Goal: Book appointment/travel/reservation

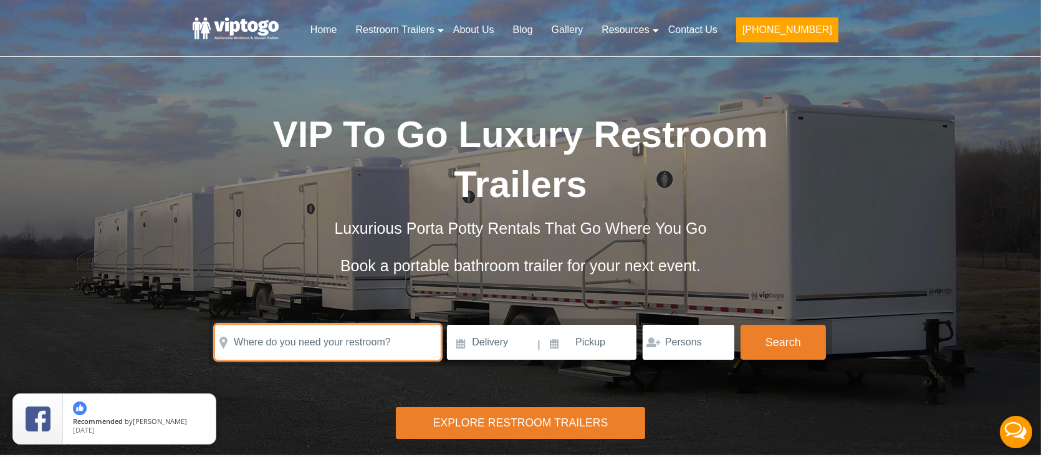
click at [334, 352] on input "text" at bounding box center [328, 342] width 226 height 35
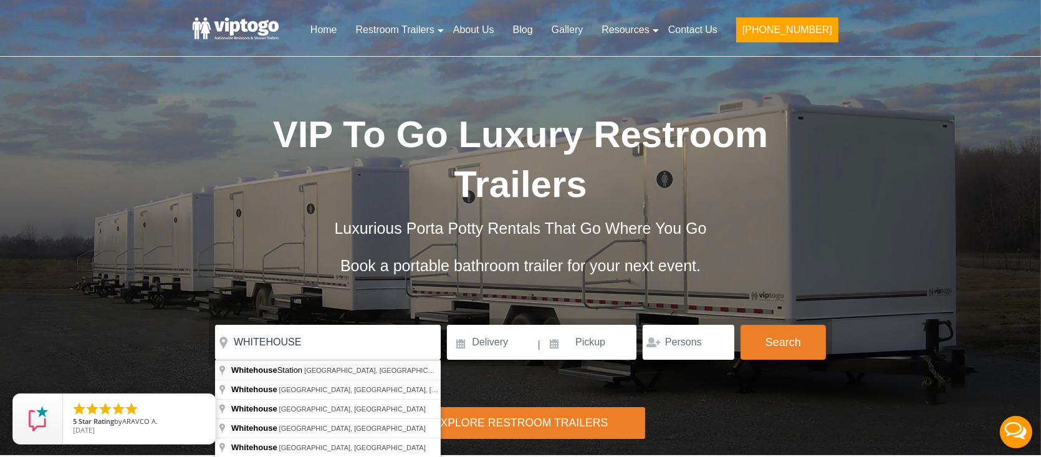
type input "[GEOGRAPHIC_DATA], [GEOGRAPHIC_DATA], [GEOGRAPHIC_DATA], [GEOGRAPHIC_DATA]"
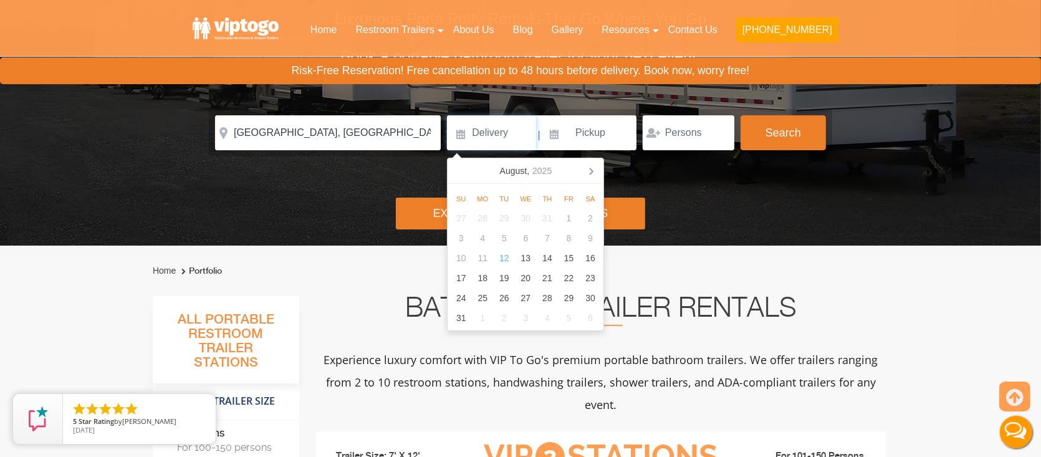
scroll to position [249, 0]
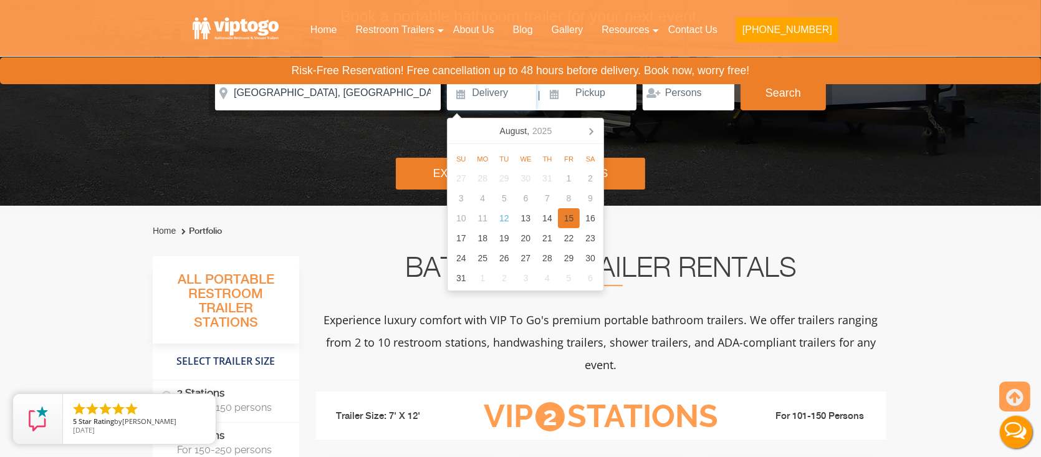
click at [562, 218] on div "15" at bounding box center [569, 218] width 22 height 20
type input "[DATE]"
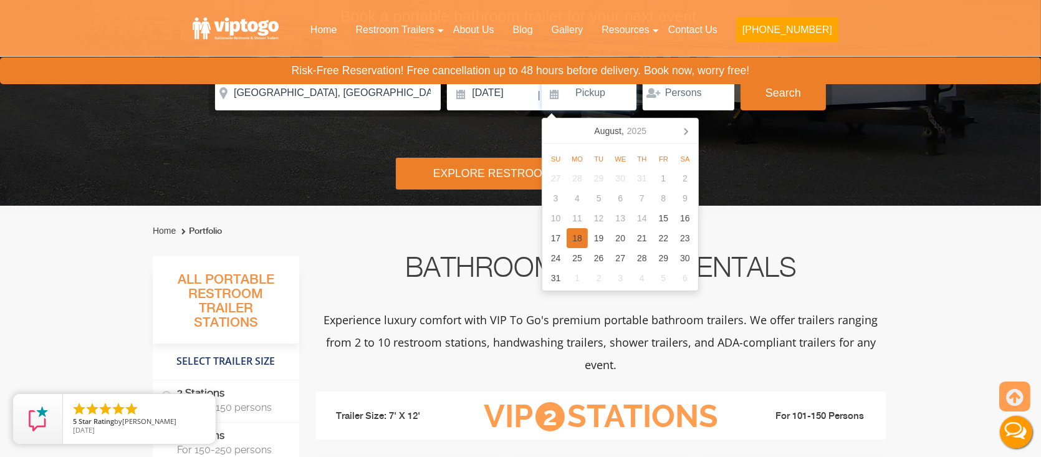
click at [571, 241] on div "18" at bounding box center [578, 238] width 22 height 20
type input "[DATE]"
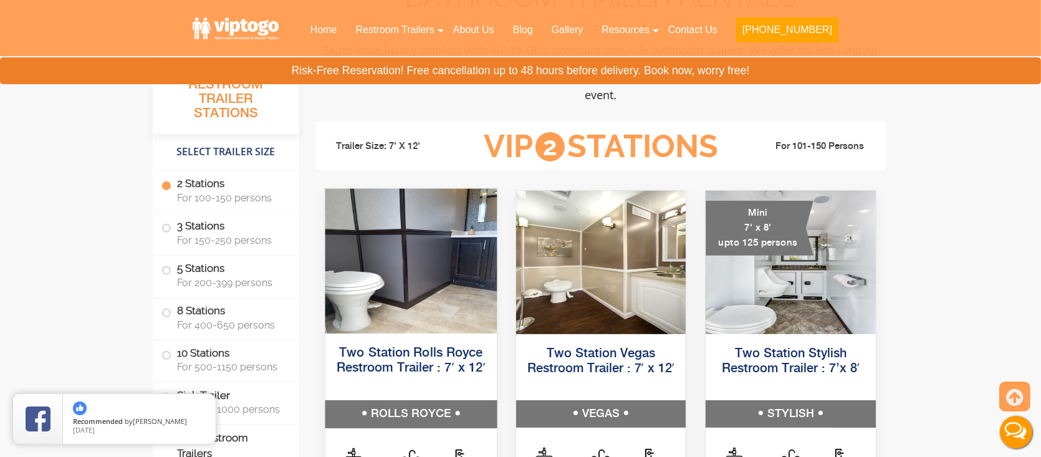
scroll to position [561, 0]
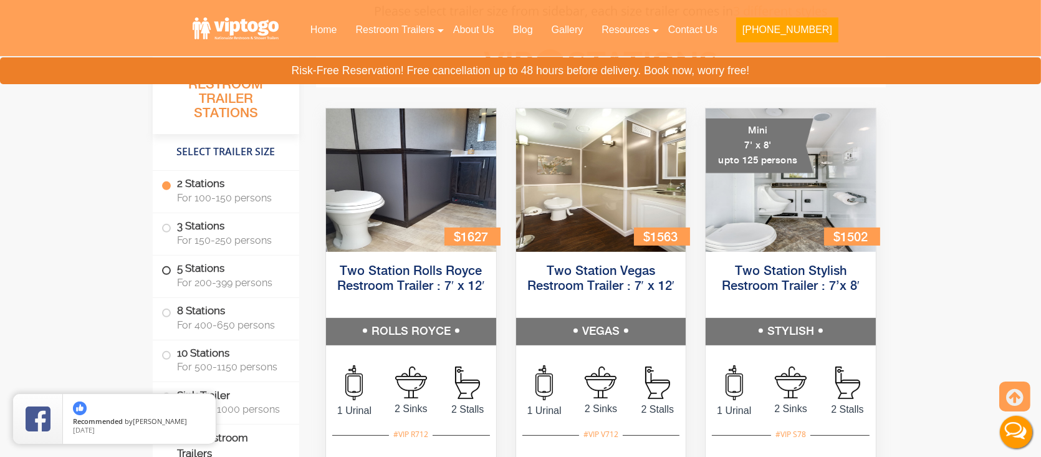
click at [231, 275] on label "5 Stations For 200-399 persons" at bounding box center [225, 275] width 129 height 39
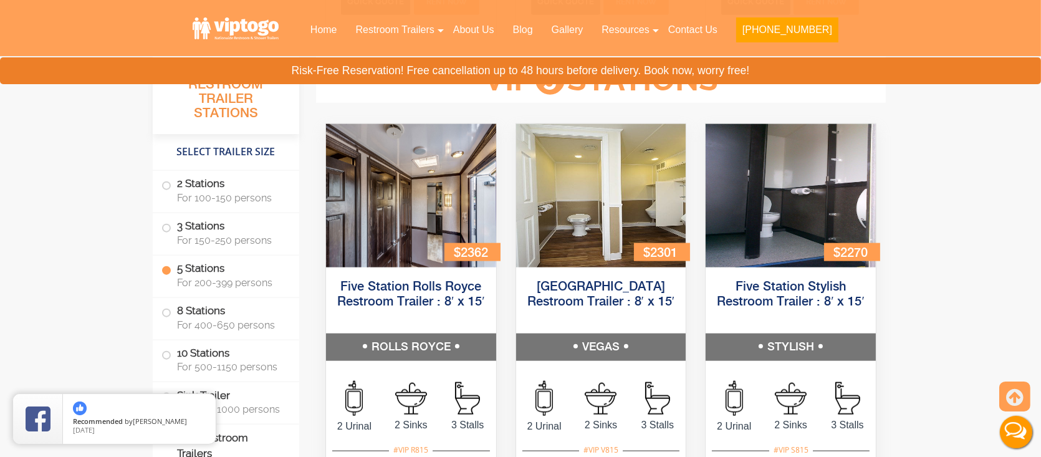
scroll to position [1867, 0]
